Goal: Task Accomplishment & Management: Manage account settings

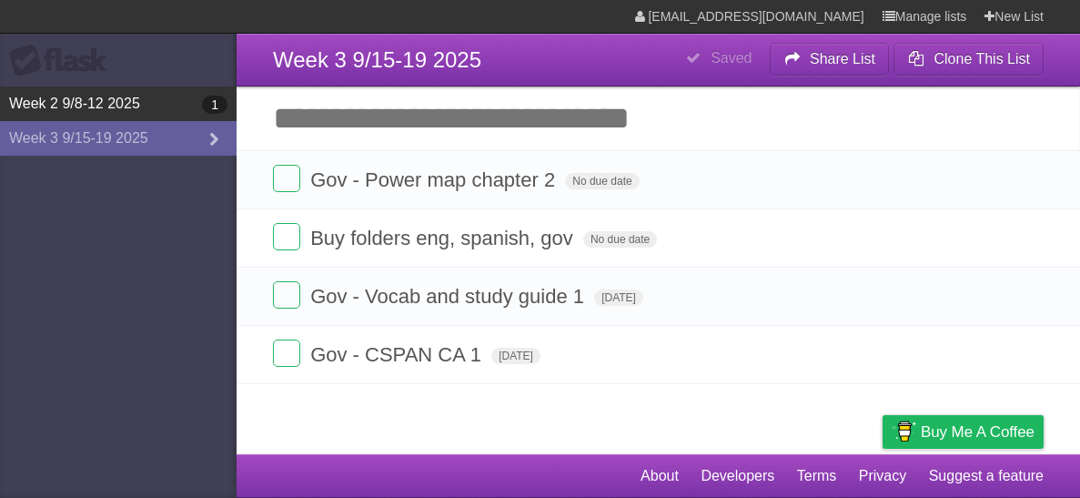
click at [117, 101] on link "Week 2 9/8-12 2025 1" at bounding box center [118, 103] width 236 height 35
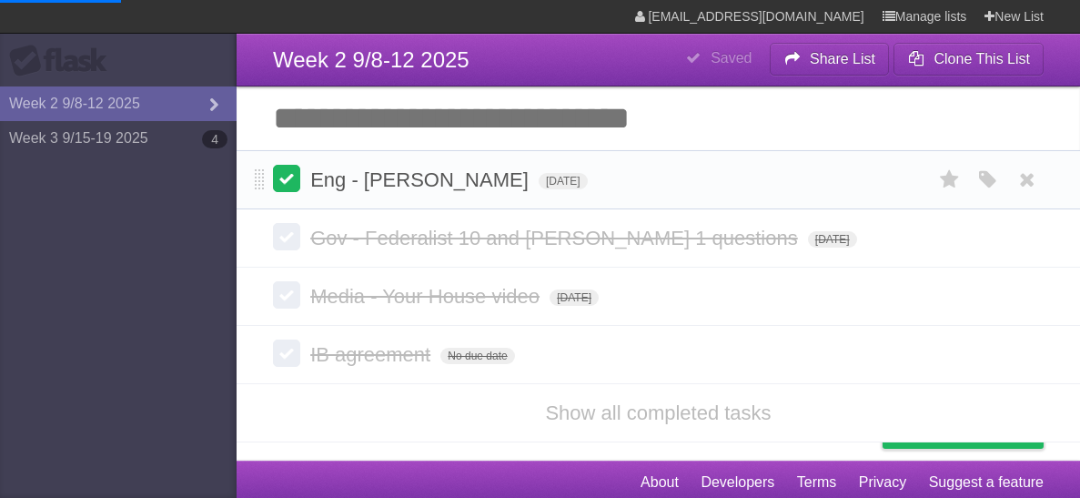
click at [296, 184] on label at bounding box center [286, 178] width 27 height 27
click at [286, 175] on label at bounding box center [286, 178] width 27 height 27
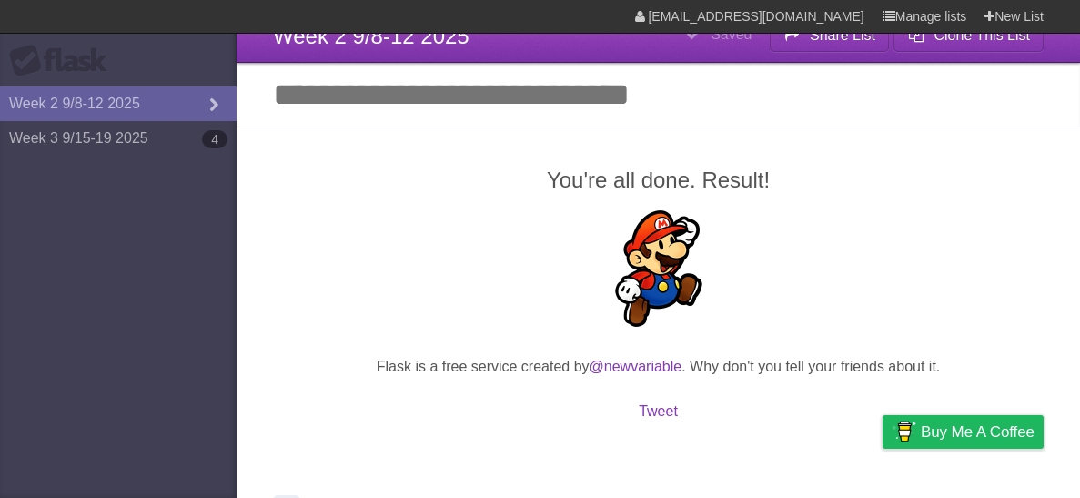
scroll to position [28, 0]
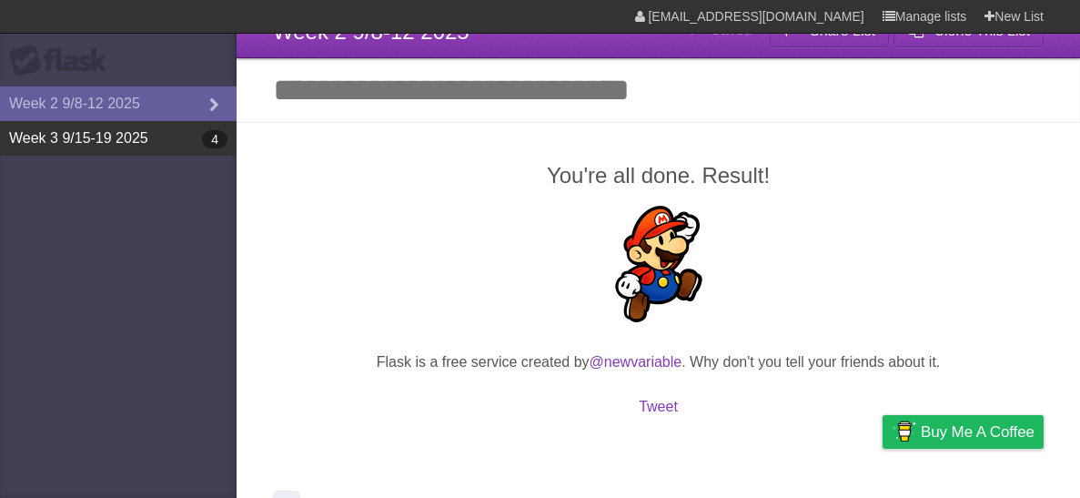
click at [15, 141] on link "Week 3 9/15-19 2025 4" at bounding box center [118, 138] width 236 height 35
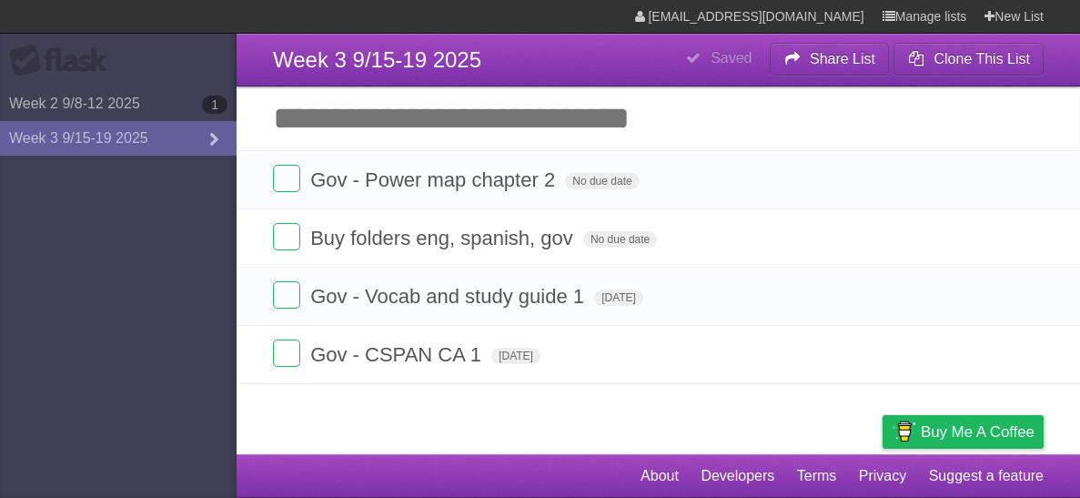
type span "[DATE]"
click at [673, 397] on article "**********" at bounding box center [540, 227] width 1080 height 454
